Goal: Transaction & Acquisition: Purchase product/service

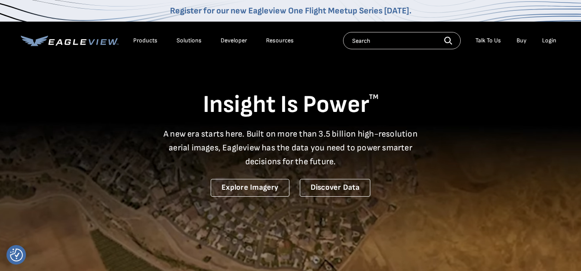
click at [548, 42] on div "Login" at bounding box center [549, 41] width 14 height 8
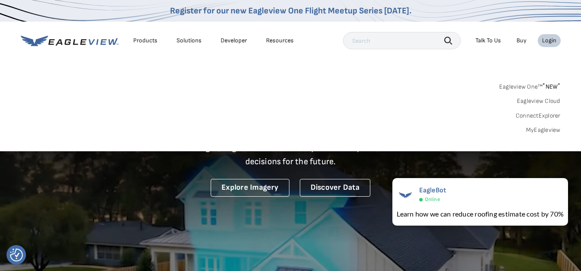
click at [527, 87] on link "Eagleview One™ * NEW *" at bounding box center [529, 85] width 61 height 10
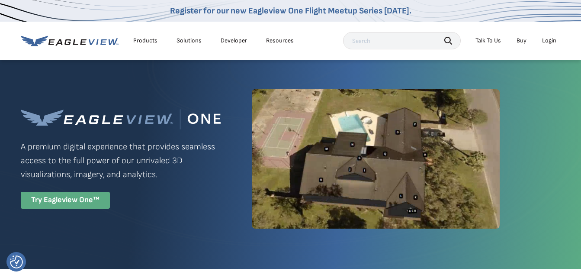
click at [86, 201] on div "Try Eagleview One™" at bounding box center [65, 200] width 89 height 17
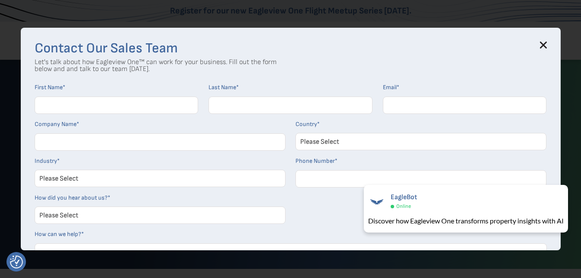
click at [546, 45] on icon at bounding box center [543, 45] width 7 height 7
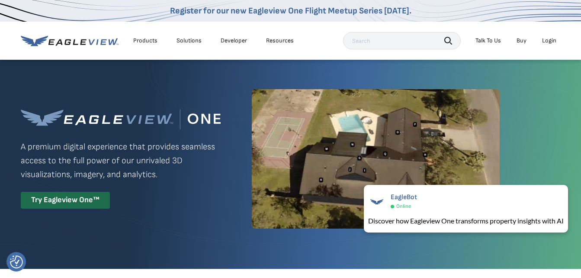
click at [549, 38] on div "Login" at bounding box center [549, 41] width 14 height 8
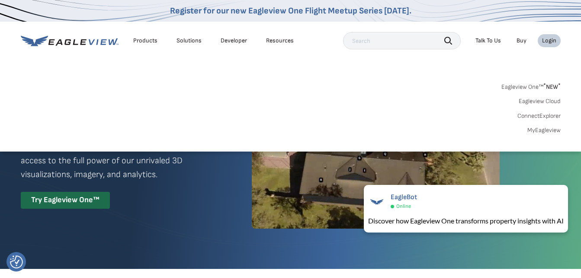
click at [542, 131] on link "MyEagleview" at bounding box center [543, 130] width 33 height 8
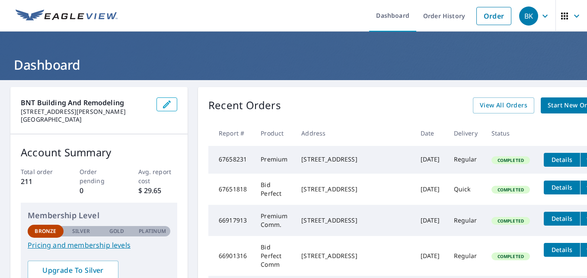
click at [548, 106] on span "Start New Order" at bounding box center [573, 105] width 50 height 11
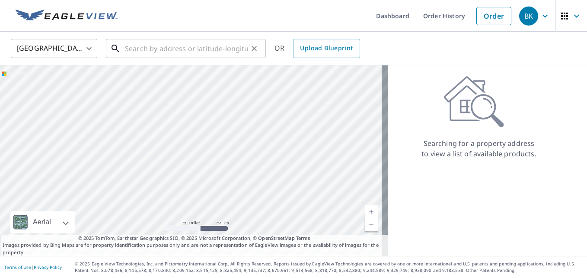
click at [177, 47] on input "text" at bounding box center [186, 48] width 123 height 24
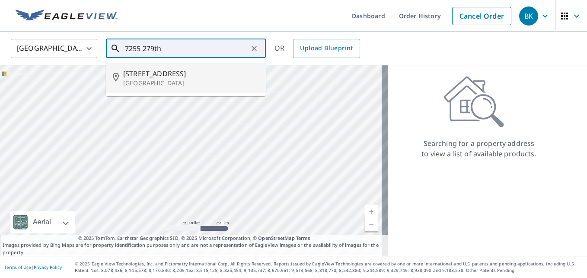
click at [146, 73] on span "[STREET_ADDRESS]" at bounding box center [191, 73] width 136 height 10
type input "[STREET_ADDRESS]"
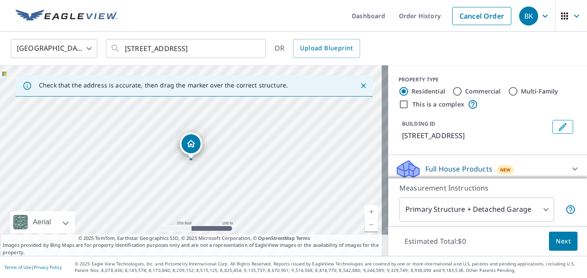
click at [192, 162] on div "[STREET_ADDRESS]" at bounding box center [194, 160] width 388 height 190
click at [361, 85] on icon "Close" at bounding box center [363, 85] width 5 height 5
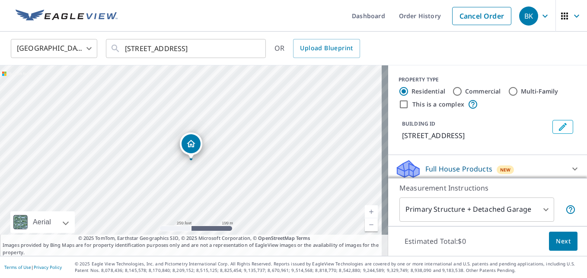
click at [365, 212] on link "Current Level 17, Zoom In" at bounding box center [371, 211] width 13 height 13
click at [365, 212] on link "Current Level 18, Zoom In" at bounding box center [371, 211] width 13 height 13
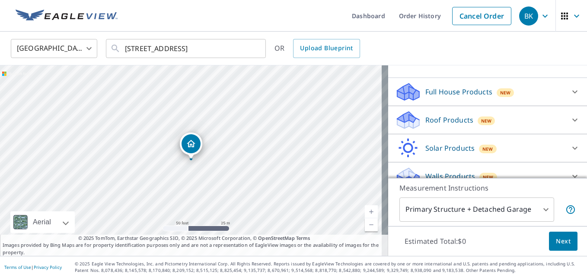
scroll to position [86, 0]
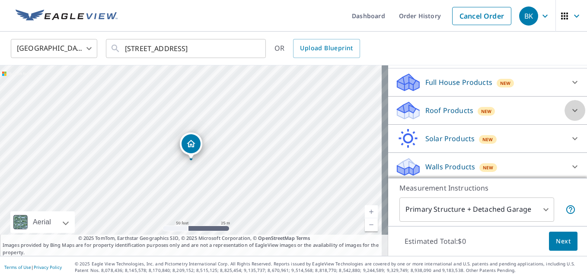
click at [570, 109] on icon at bounding box center [575, 110] width 10 height 10
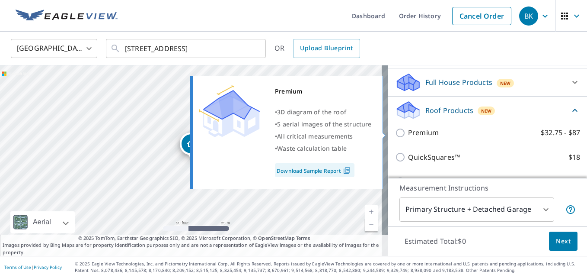
click at [395, 133] on input "Premium $32.75 - $87" at bounding box center [401, 133] width 13 height 10
checkbox input "true"
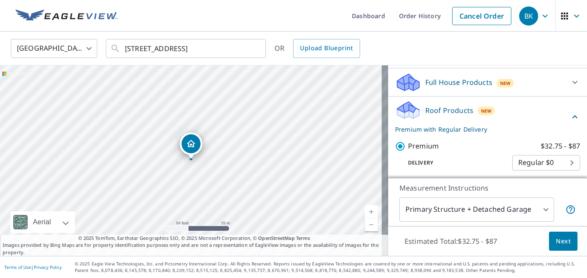
click at [556, 241] on span "Next" at bounding box center [563, 241] width 15 height 11
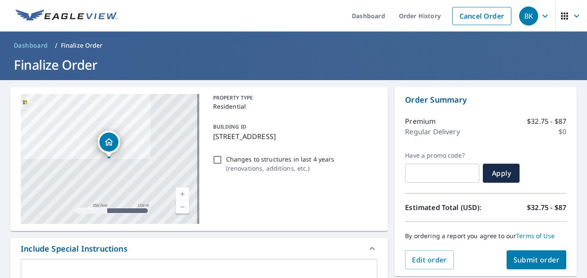
click at [180, 193] on link "Current Level 17, Zoom In" at bounding box center [182, 193] width 13 height 13
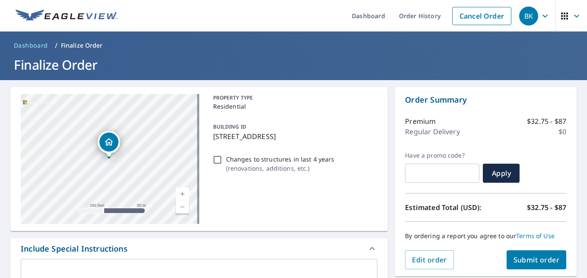
click at [179, 192] on link "Current Level 18, Zoom In" at bounding box center [182, 193] width 13 height 13
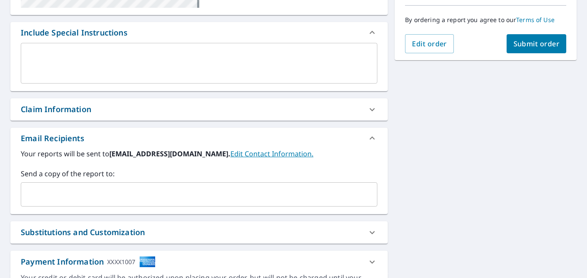
scroll to position [216, 0]
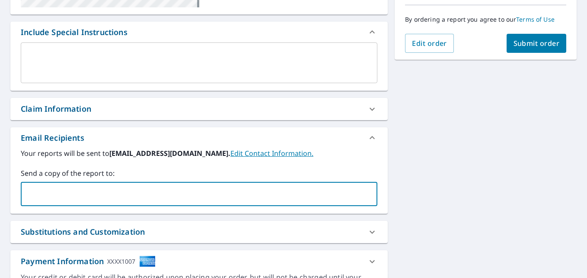
click at [95, 197] on input "text" at bounding box center [193, 193] width 336 height 16
type input "[EMAIL_ADDRESS][DOMAIN_NAME]"
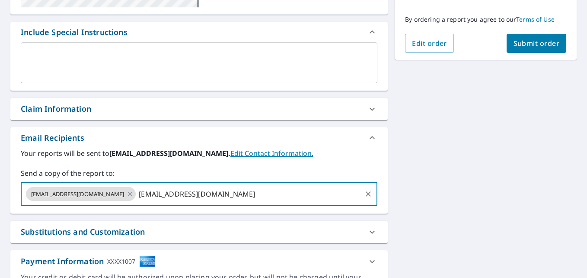
type input "[EMAIL_ADDRESS][DOMAIN_NAME]"
click at [517, 43] on span "Submit order" at bounding box center [537, 43] width 46 height 10
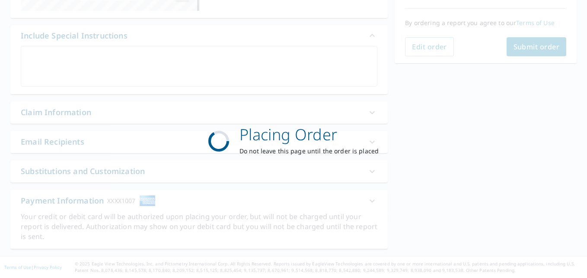
scroll to position [213, 0]
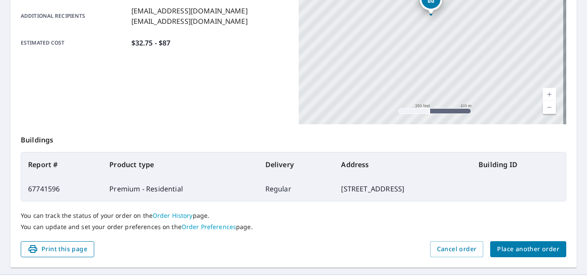
click at [80, 249] on span "Print this page" at bounding box center [58, 248] width 60 height 11
click at [545, 108] on link "Current Level 17, Zoom Out" at bounding box center [549, 107] width 13 height 13
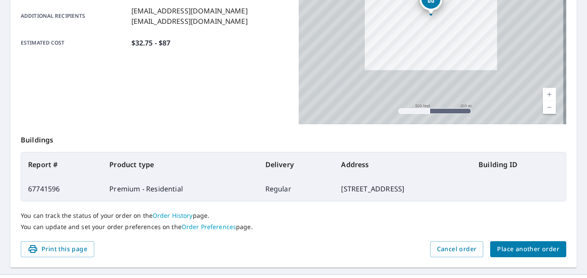
click at [545, 108] on link "Current Level 16, Zoom Out" at bounding box center [549, 107] width 13 height 13
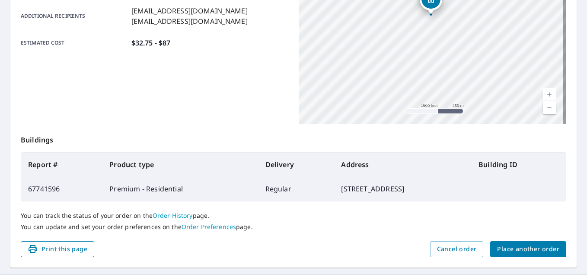
click at [53, 247] on span "Print this page" at bounding box center [58, 248] width 60 height 11
click at [543, 94] on link "Current Level 15, Zoom In" at bounding box center [549, 94] width 13 height 13
click at [543, 94] on link "Current Level 16, Zoom In" at bounding box center [549, 94] width 13 height 13
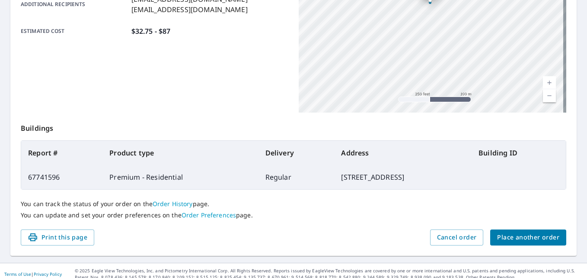
scroll to position [231, 0]
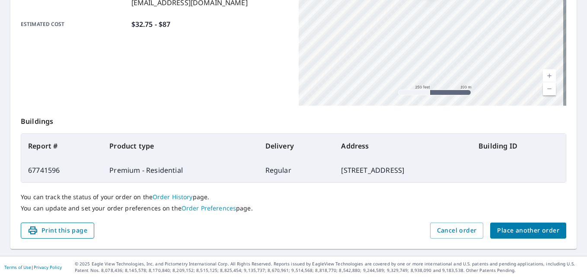
click at [41, 230] on span "Print this page" at bounding box center [58, 230] width 60 height 11
